Goal: Navigation & Orientation: Find specific page/section

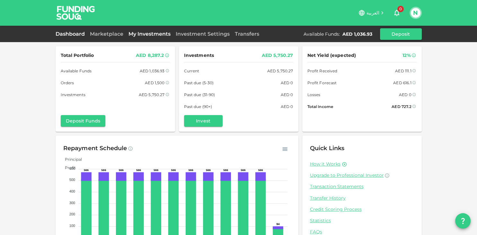
click at [148, 33] on link "My Investments" at bounding box center [149, 34] width 47 height 6
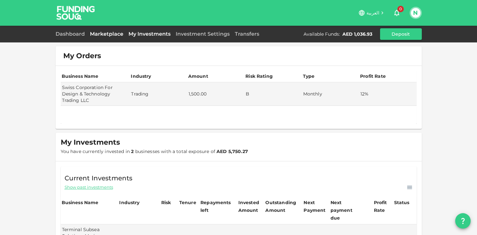
click at [102, 32] on link "Marketplace" at bounding box center [106, 34] width 39 height 6
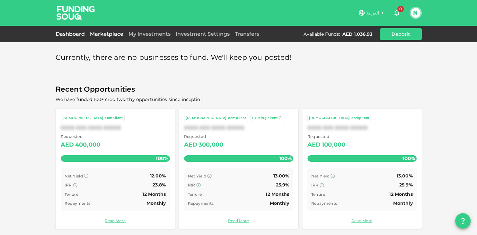
click at [73, 33] on link "Dashboard" at bounding box center [72, 34] width 32 height 6
